Goal: Obtain resource: Obtain resource

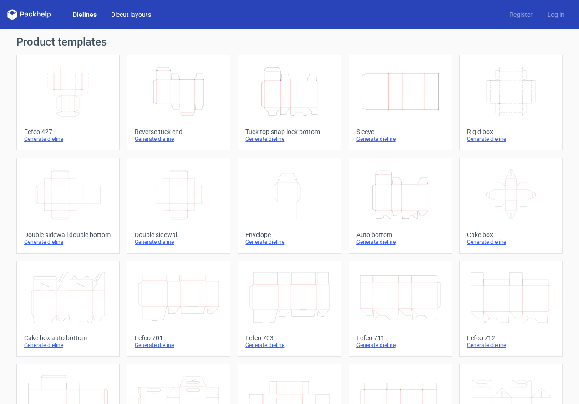
click at [136, 11] on link "Diecut layouts" at bounding box center [131, 14] width 55 height 9
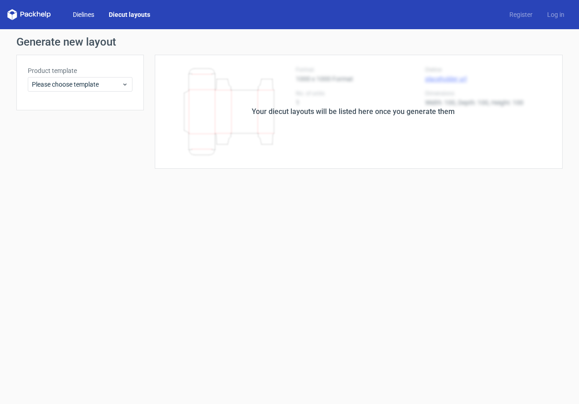
click at [83, 10] on link "Dielines" at bounding box center [84, 14] width 36 height 9
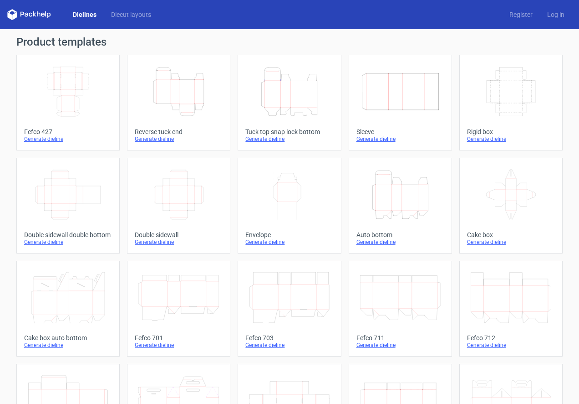
click at [298, 94] on icon "Height Depth Width" at bounding box center [289, 91] width 81 height 51
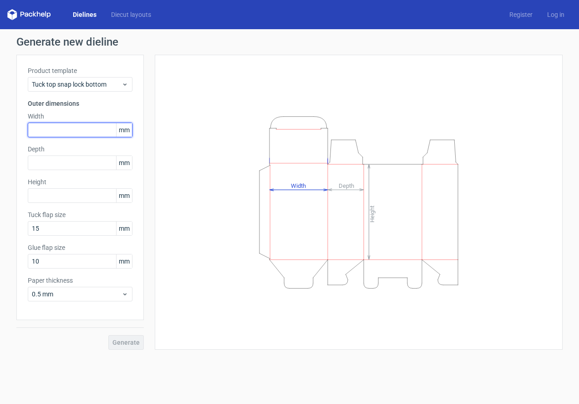
click at [77, 131] on input "text" at bounding box center [80, 130] width 105 height 15
type input "130"
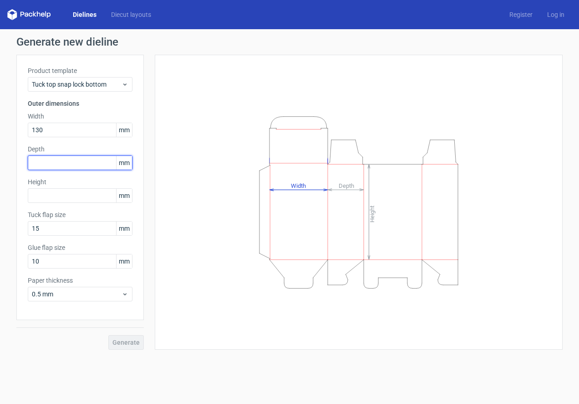
click at [39, 161] on input "text" at bounding box center [80, 162] width 105 height 15
type input "50"
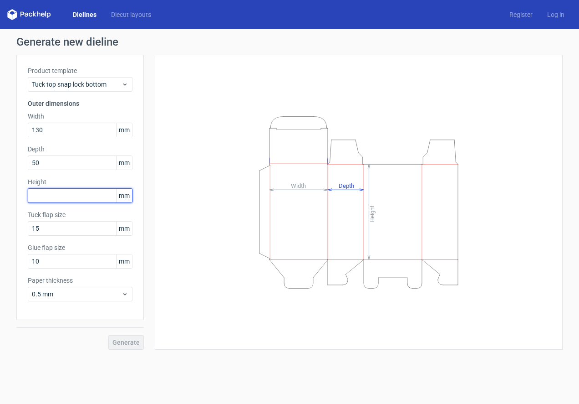
click at [71, 200] on input "text" at bounding box center [80, 195] width 105 height 15
type input "82"
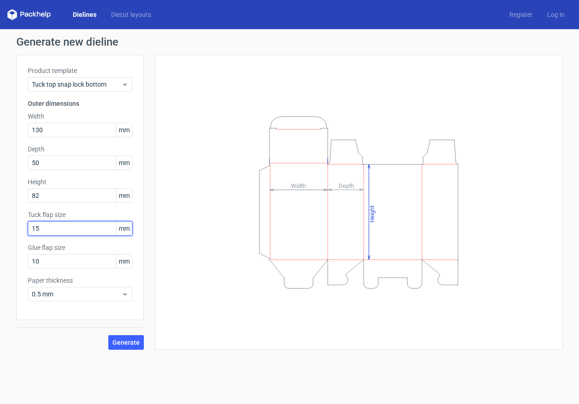
click at [72, 233] on input "15" at bounding box center [80, 228] width 105 height 15
click at [72, 232] on input "15" at bounding box center [80, 228] width 105 height 15
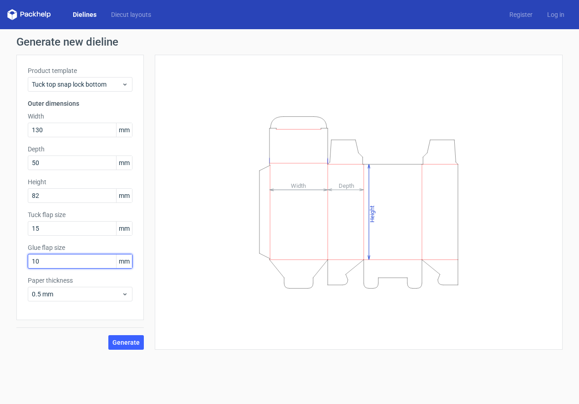
click at [74, 260] on input "10" at bounding box center [80, 261] width 105 height 15
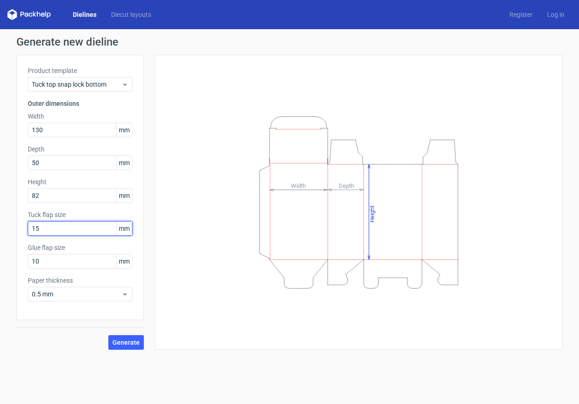
click at [73, 221] on input "15" at bounding box center [80, 228] width 105 height 15
drag, startPoint x: 28, startPoint y: 214, endPoint x: 54, endPoint y: 218, distance: 25.9
click at [55, 218] on label "Tuck flap size" at bounding box center [80, 214] width 105 height 9
click at [133, 343] on span "Generate" at bounding box center [125, 342] width 27 height 6
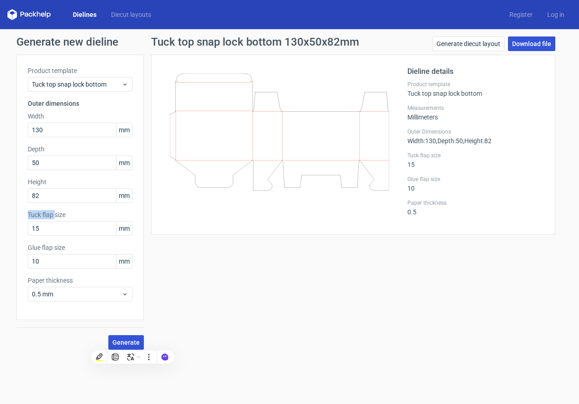
click at [535, 44] on link "Download file" at bounding box center [531, 43] width 47 height 15
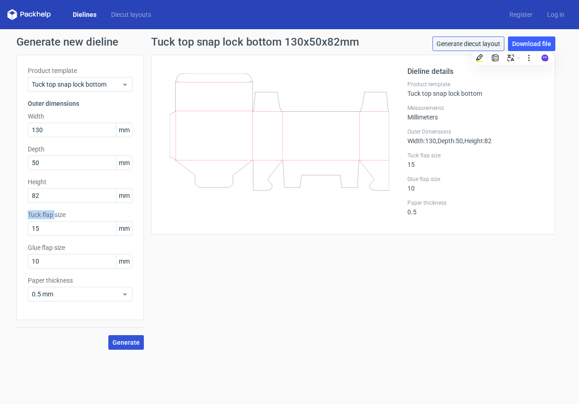
click at [480, 46] on link "Generate diecut layout" at bounding box center [469, 43] width 72 height 15
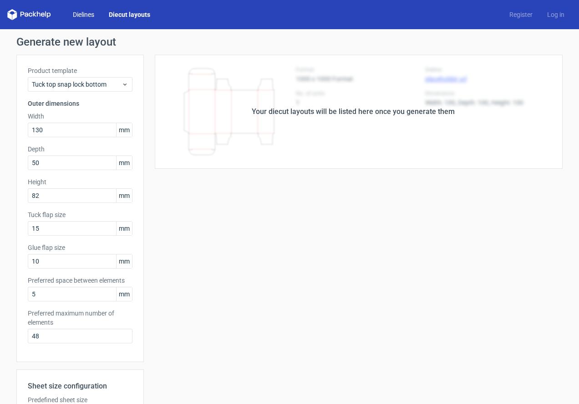
click at [83, 17] on link "Dielines" at bounding box center [84, 14] width 36 height 9
